Goal: Transaction & Acquisition: Purchase product/service

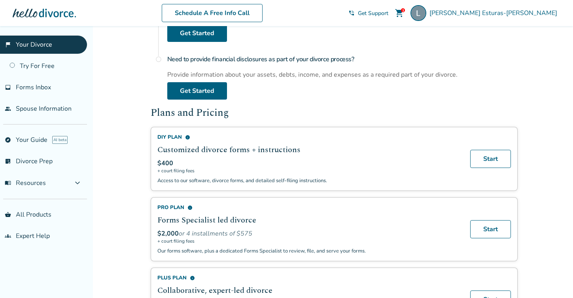
scroll to position [407, 0]
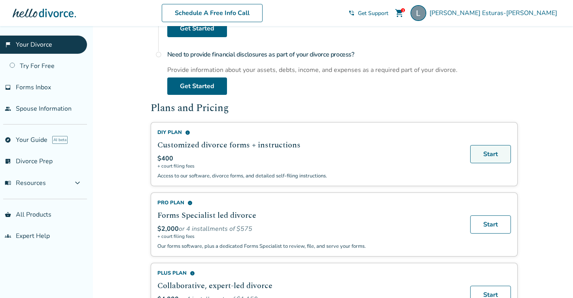
click at [496, 150] on link "Start" at bounding box center [490, 154] width 41 height 18
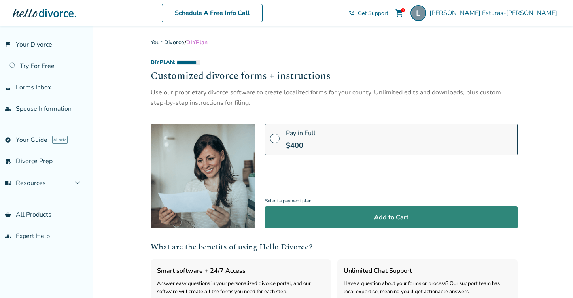
click at [394, 217] on button "Add to Cart" at bounding box center [391, 217] width 253 height 22
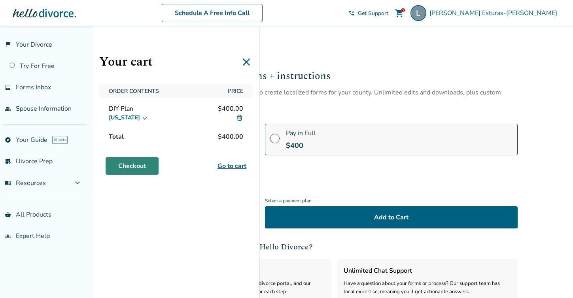
click at [134, 168] on link "Checkout" at bounding box center [132, 165] width 53 height 17
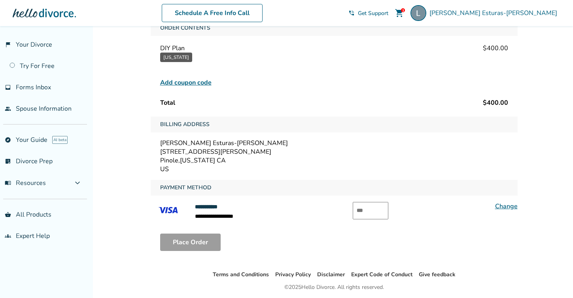
scroll to position [85, 0]
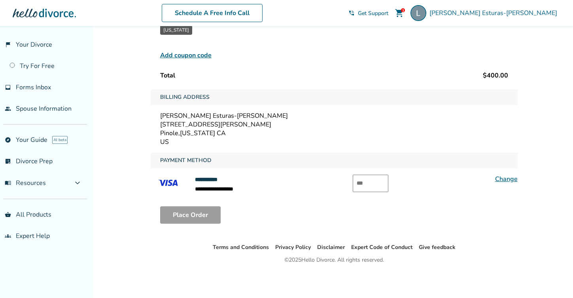
click at [367, 185] on input "text" at bounding box center [371, 183] width 36 height 17
